Goal: Task Accomplishment & Management: Use online tool/utility

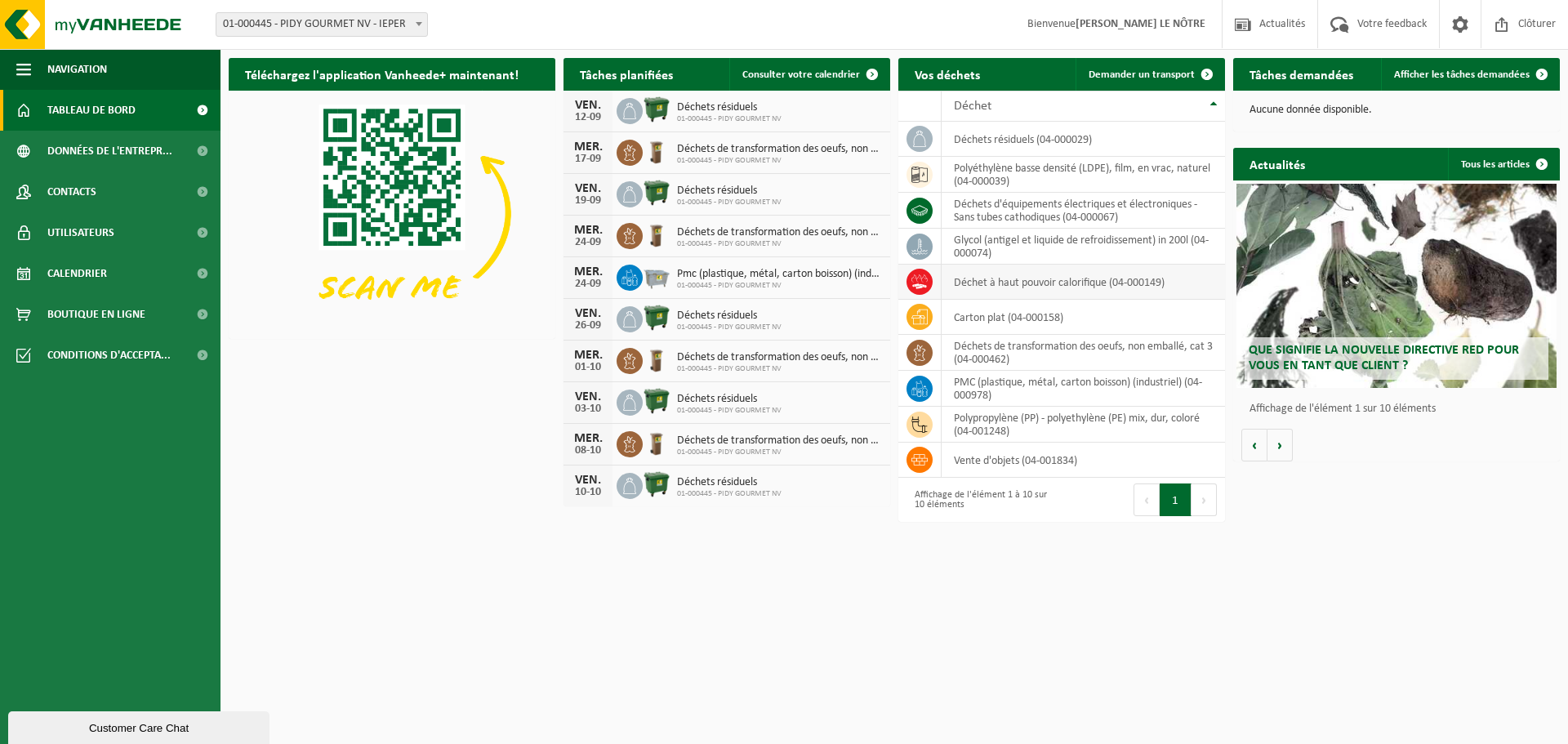
click at [976, 281] on td "déchet à haut pouvoir calorifique (04-000149)" at bounding box center [1083, 283] width 284 height 35
click at [93, 269] on span "Calendrier" at bounding box center [77, 273] width 59 height 41
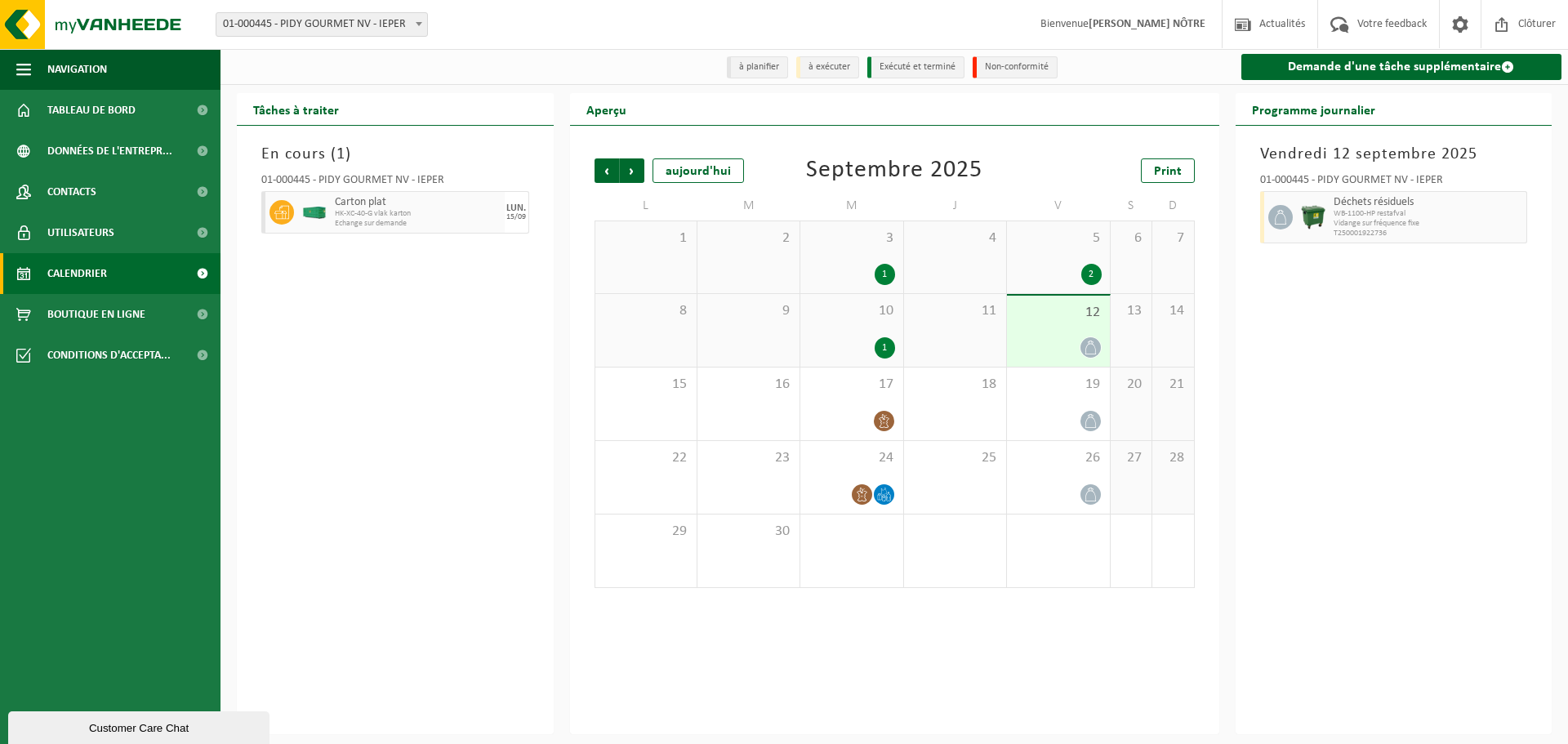
click at [1086, 272] on div "2" at bounding box center [1092, 274] width 20 height 21
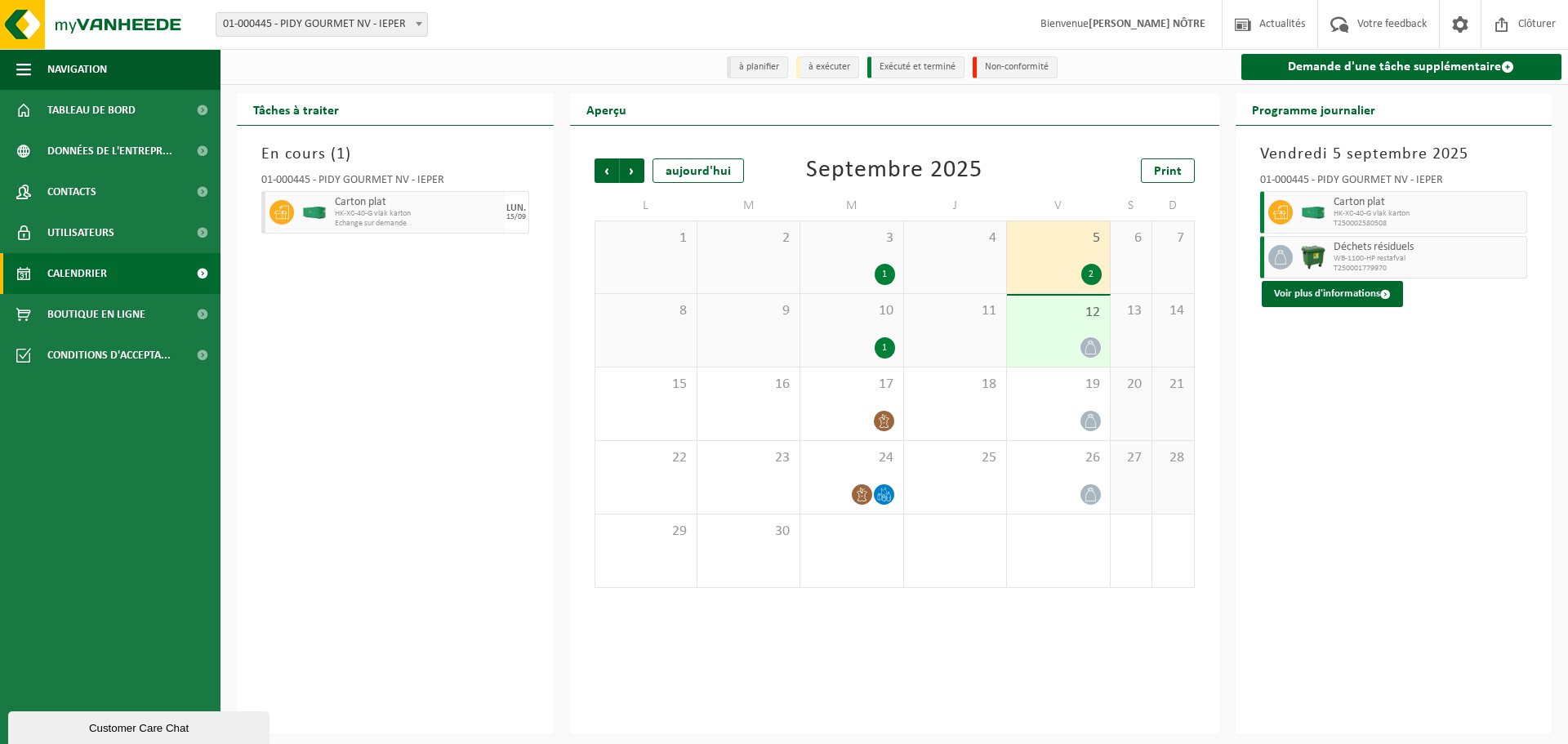
click at [1081, 317] on span "12" at bounding box center [1057, 312] width 86 height 18
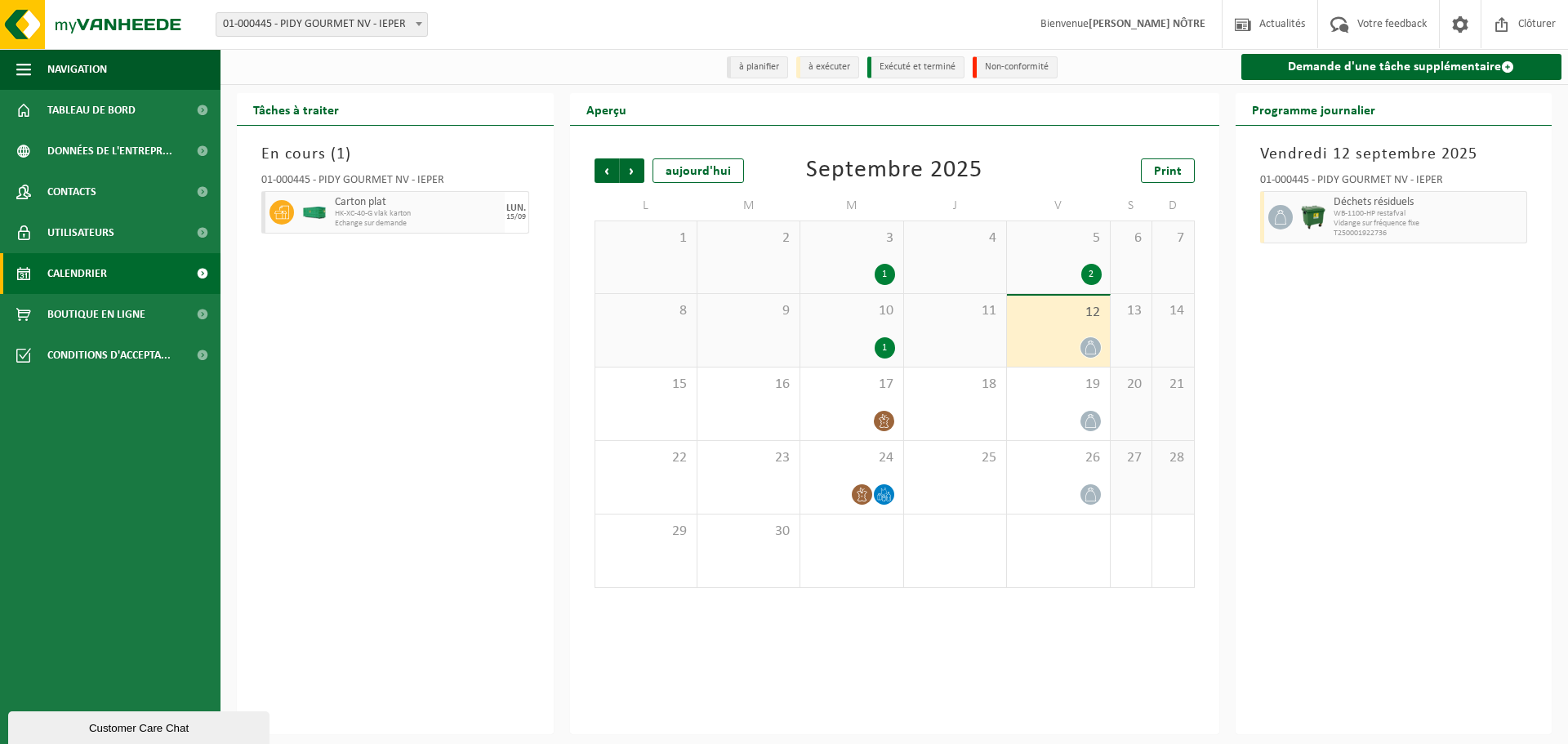
click at [889, 335] on div "10 1" at bounding box center [852, 330] width 102 height 72
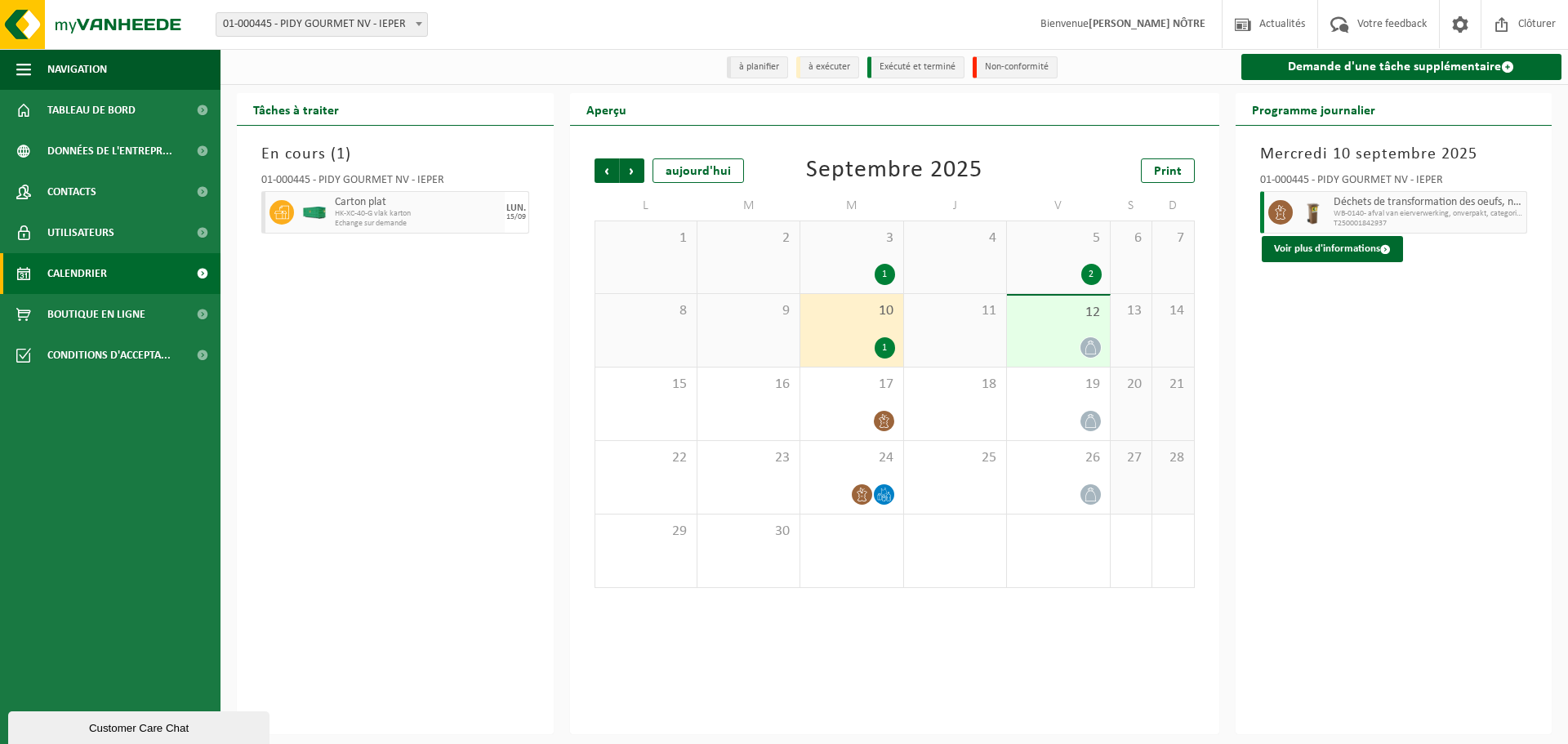
click at [691, 349] on div "8" at bounding box center [645, 330] width 101 height 72
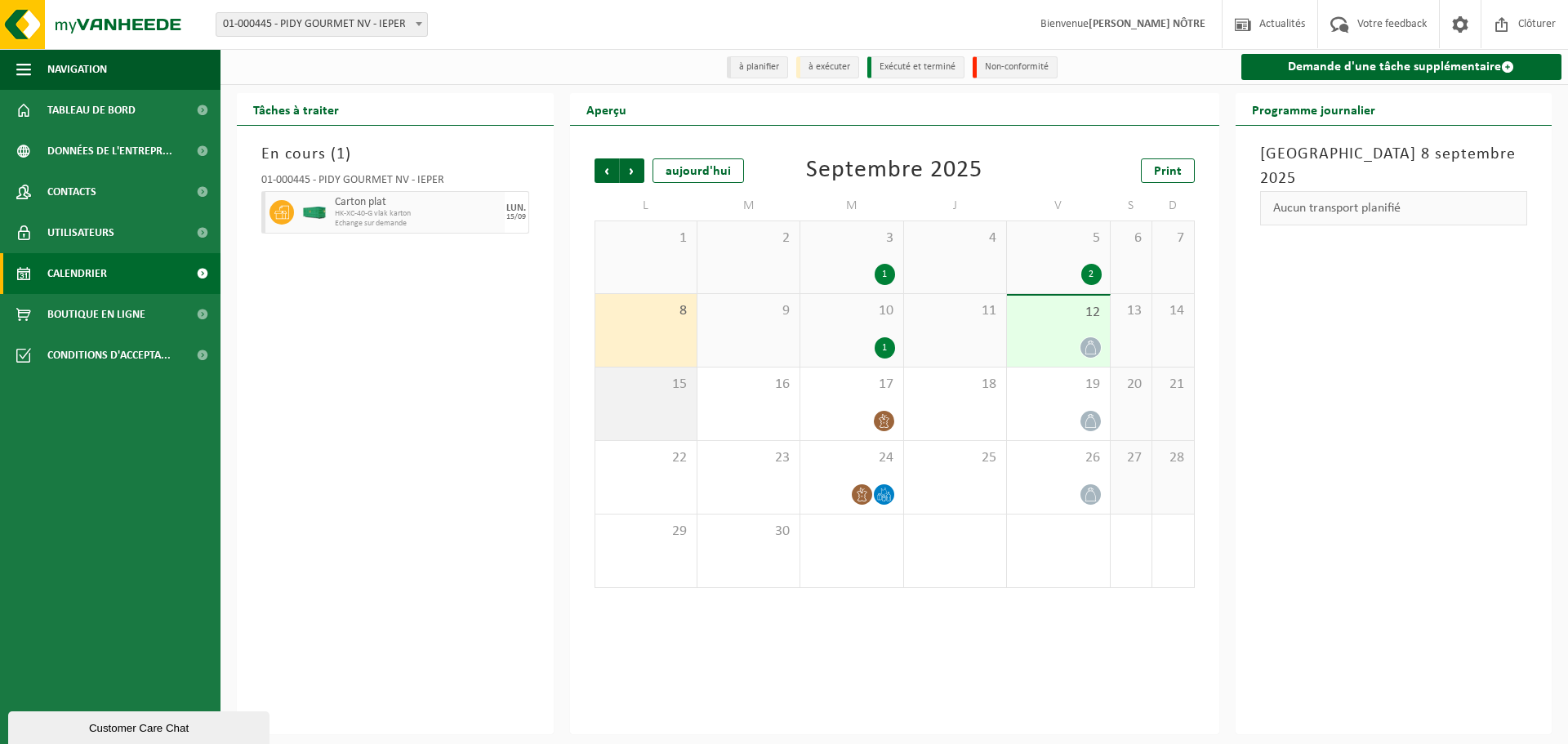
click at [677, 393] on span "15" at bounding box center [646, 384] width 85 height 18
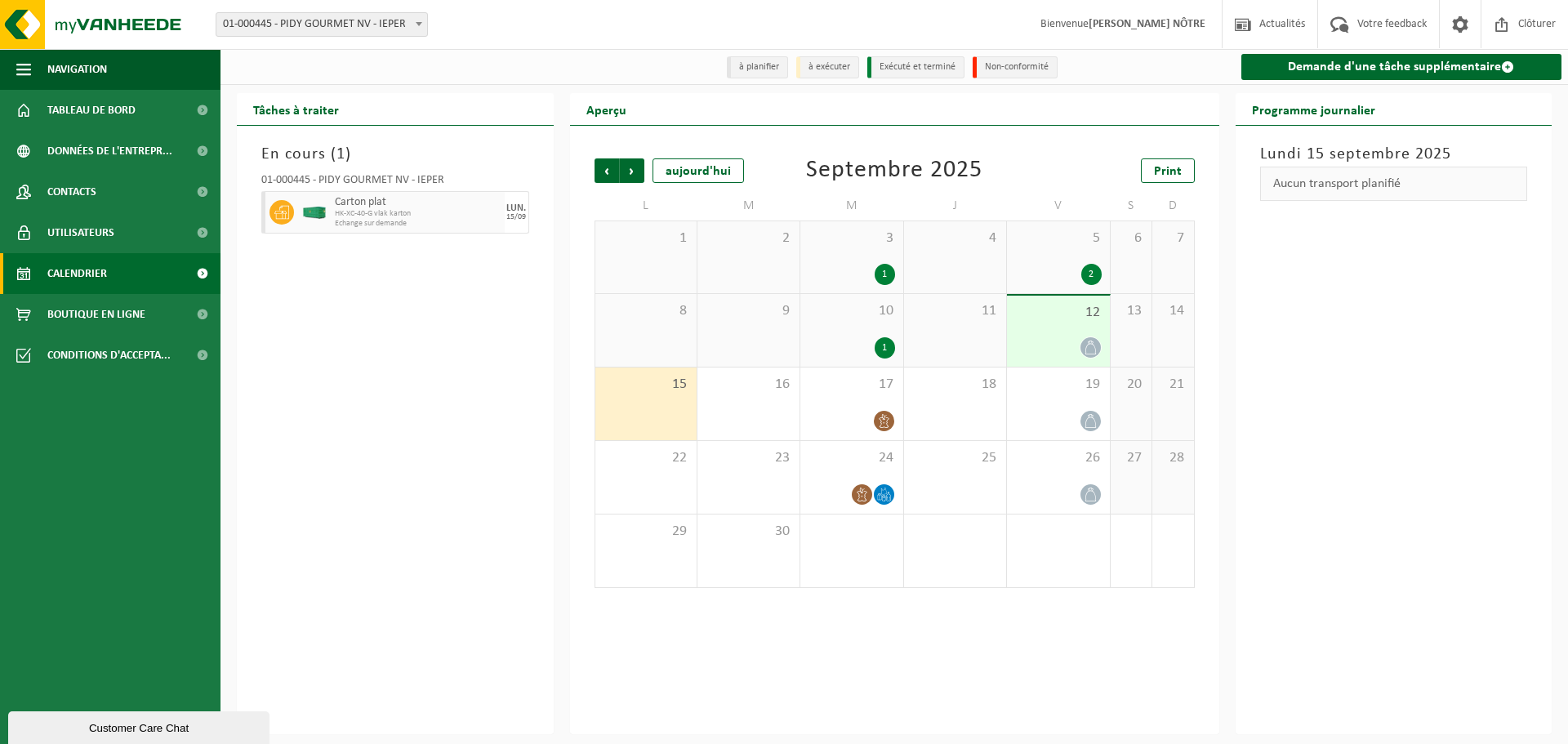
click at [664, 393] on span "15" at bounding box center [646, 384] width 85 height 18
drag, startPoint x: 655, startPoint y: 417, endPoint x: 767, endPoint y: 379, distance: 118.3
click at [654, 416] on div "15" at bounding box center [645, 404] width 101 height 72
click at [1400, 79] on link "Demande d'une tâche supplémentaire" at bounding box center [1402, 67] width 321 height 26
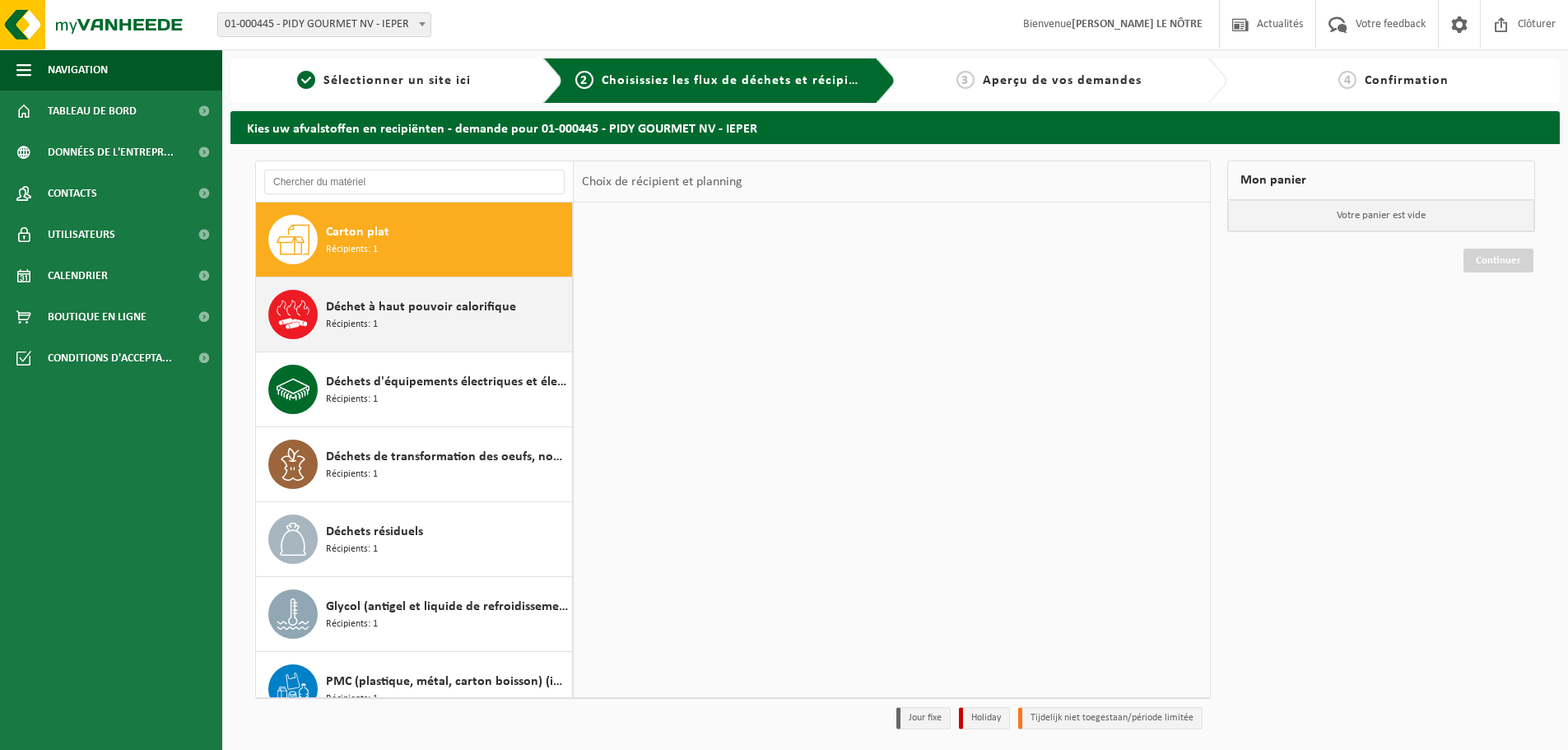
click at [440, 310] on span "Déchet à haut pouvoir calorifique" at bounding box center [421, 306] width 191 height 20
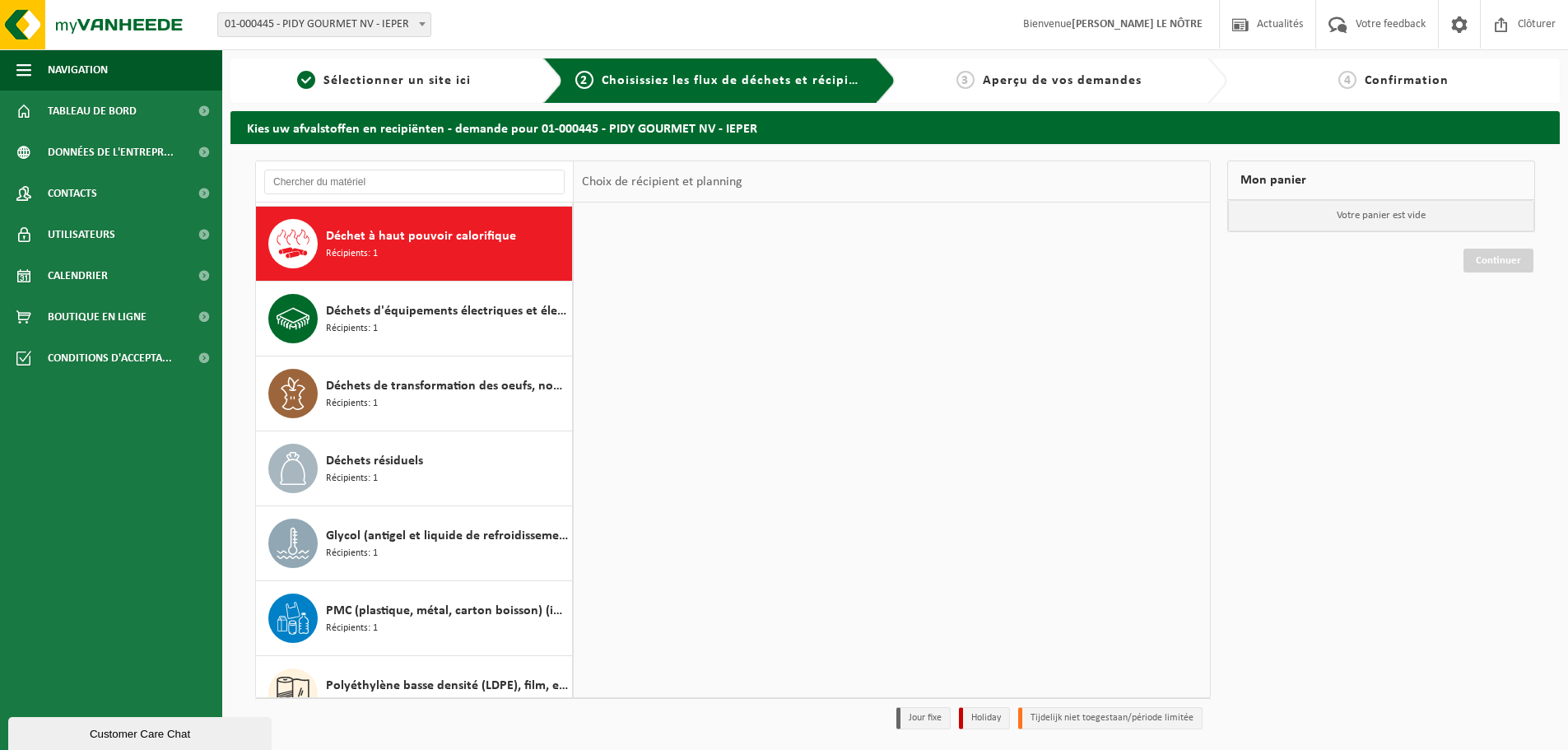
scroll to position [75, 0]
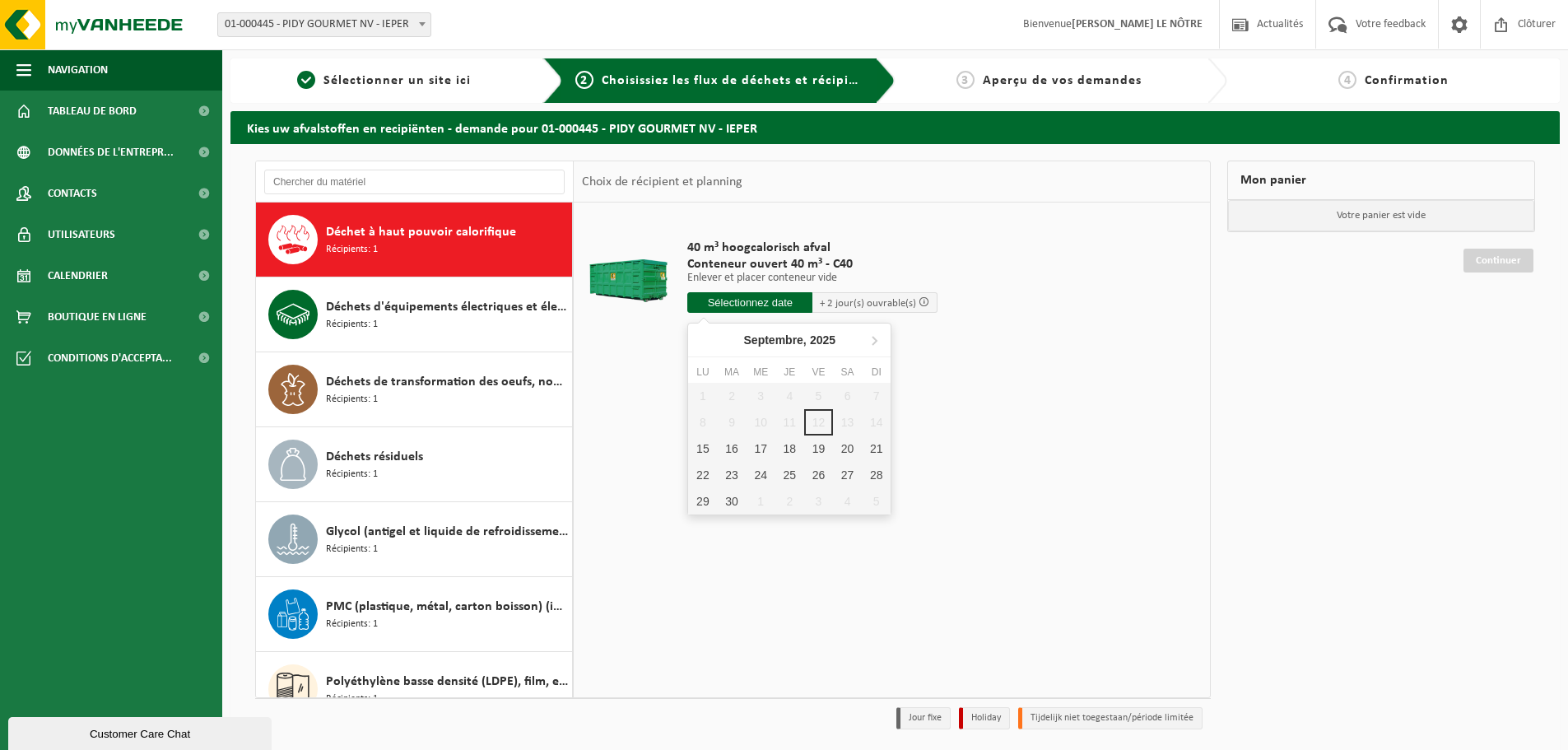
click at [790, 301] on input "text" at bounding box center [750, 303] width 125 height 21
click at [708, 446] on div "15" at bounding box center [702, 448] width 29 height 26
type input "à partir de 2025-09-15"
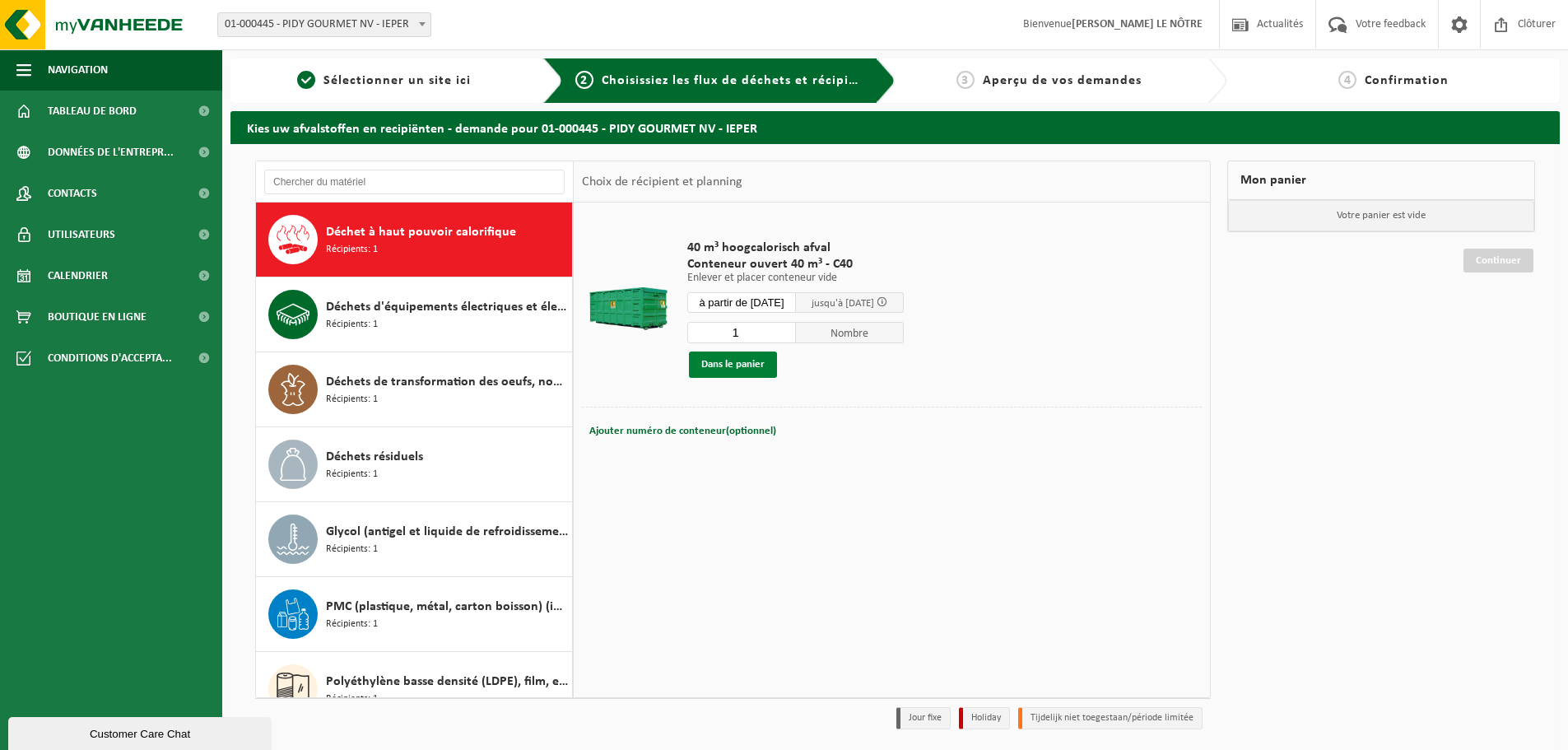
click at [752, 365] on button "Dans le panier" at bounding box center [733, 364] width 88 height 26
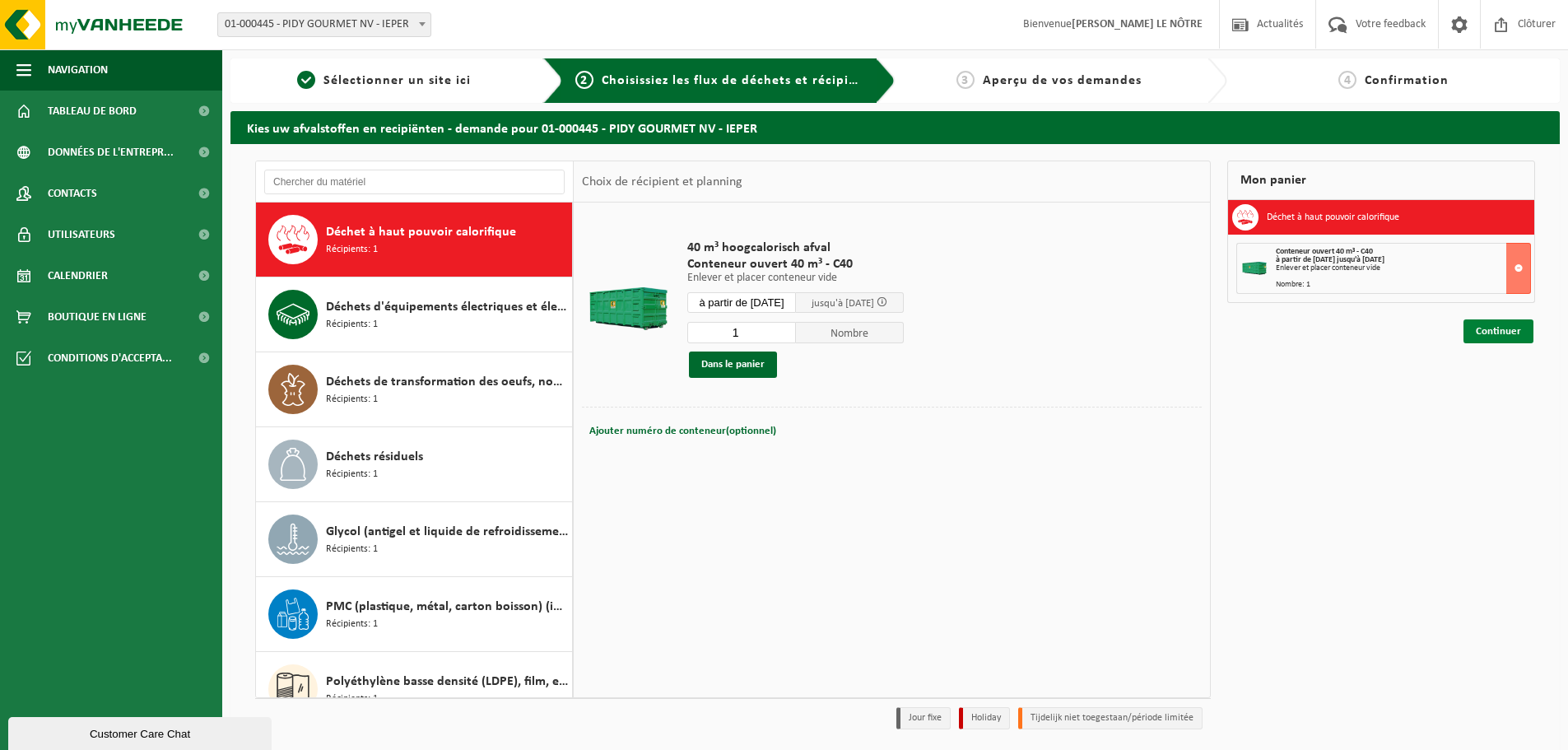
click at [1489, 340] on link "Continuer" at bounding box center [1498, 332] width 70 height 24
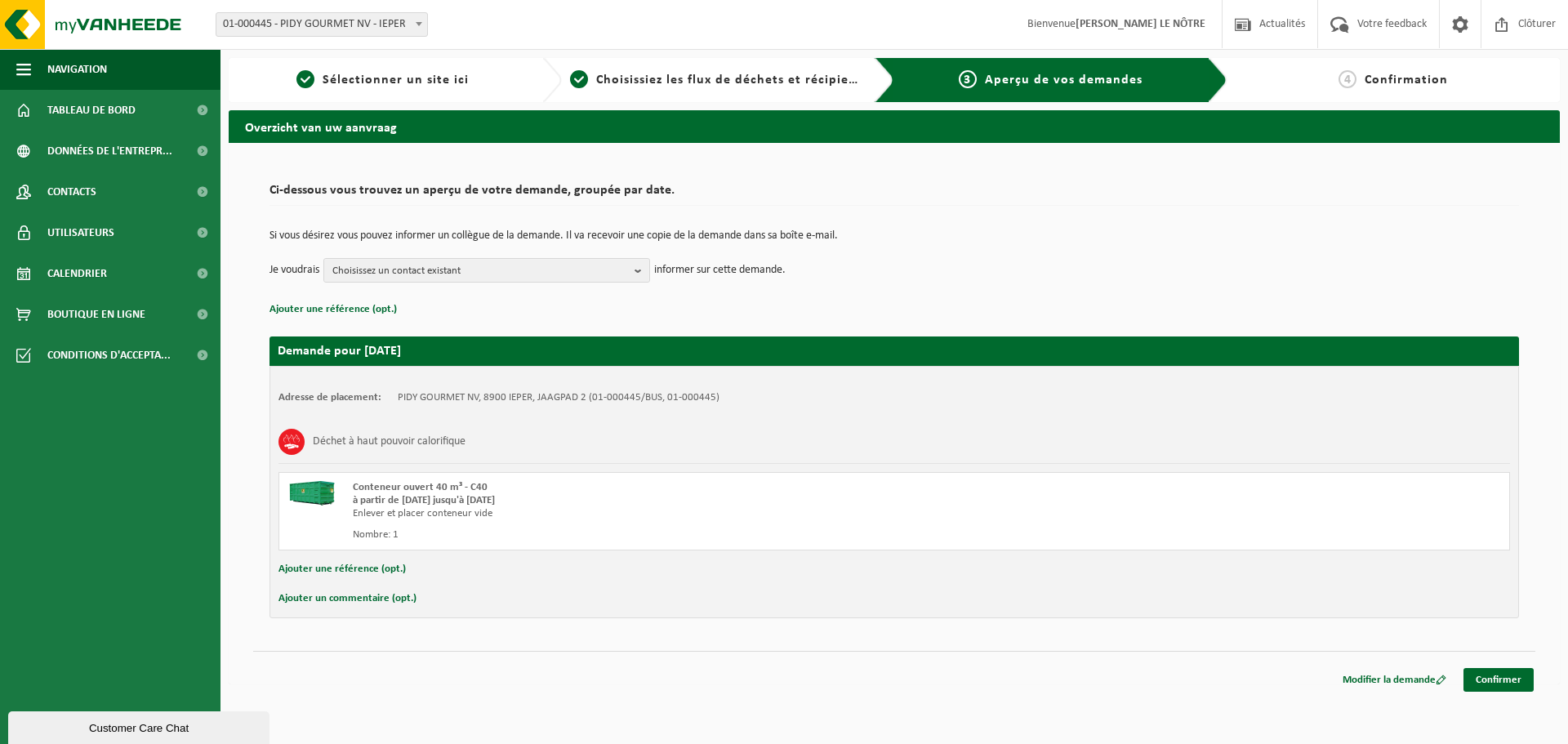
click at [1495, 664] on div "Modifier la demande Confirmer" at bounding box center [894, 659] width 1283 height 18
click at [1504, 670] on link "Confirmer" at bounding box center [1498, 680] width 70 height 24
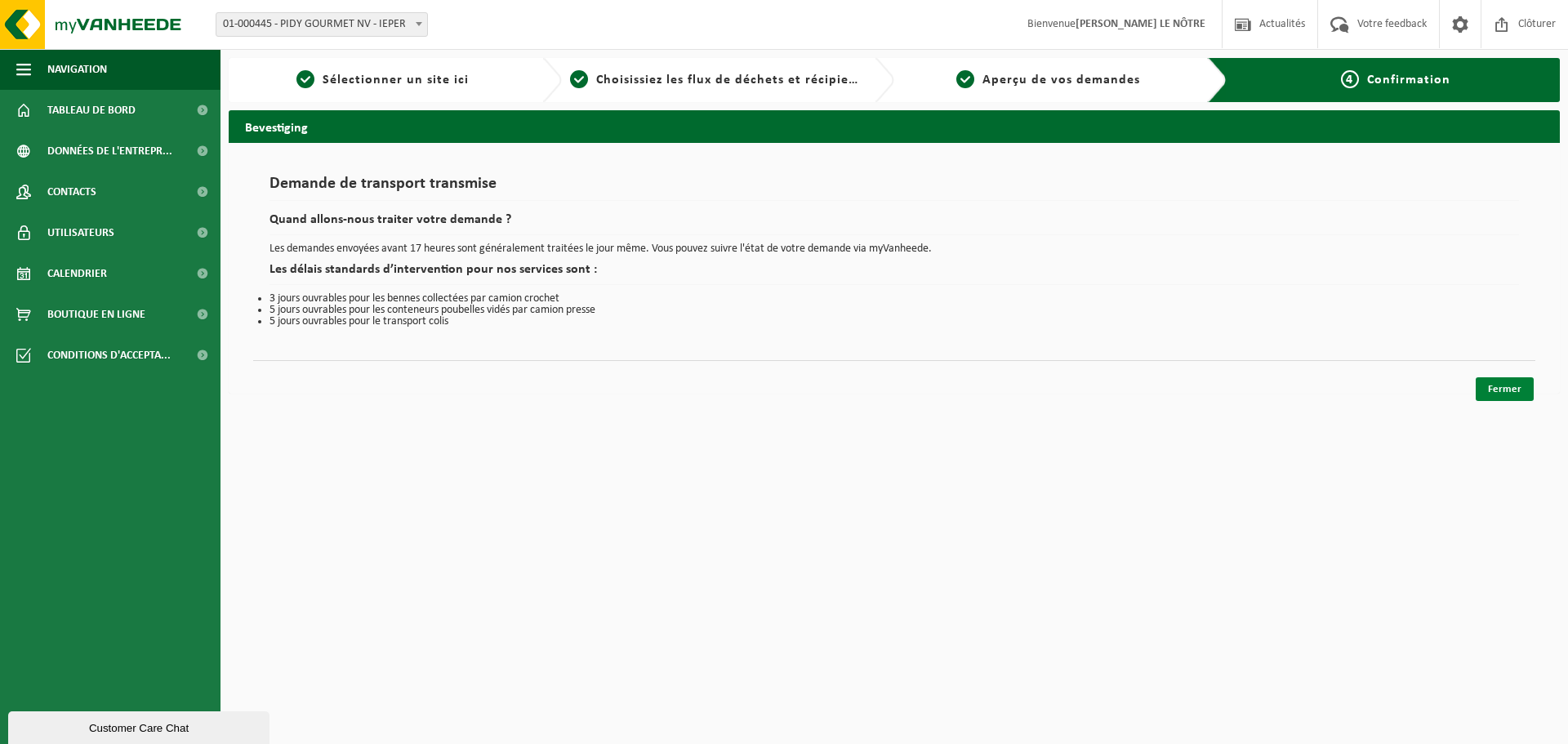
click at [1516, 387] on link "Fermer" at bounding box center [1505, 389] width 58 height 24
